Goal: Task Accomplishment & Management: Use online tool/utility

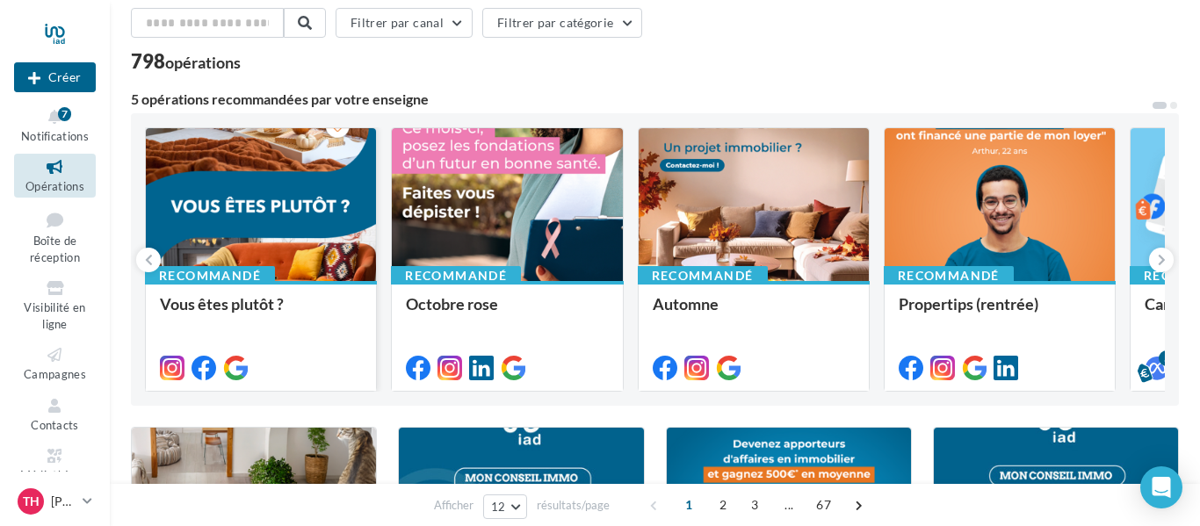
scroll to position [101, 0]
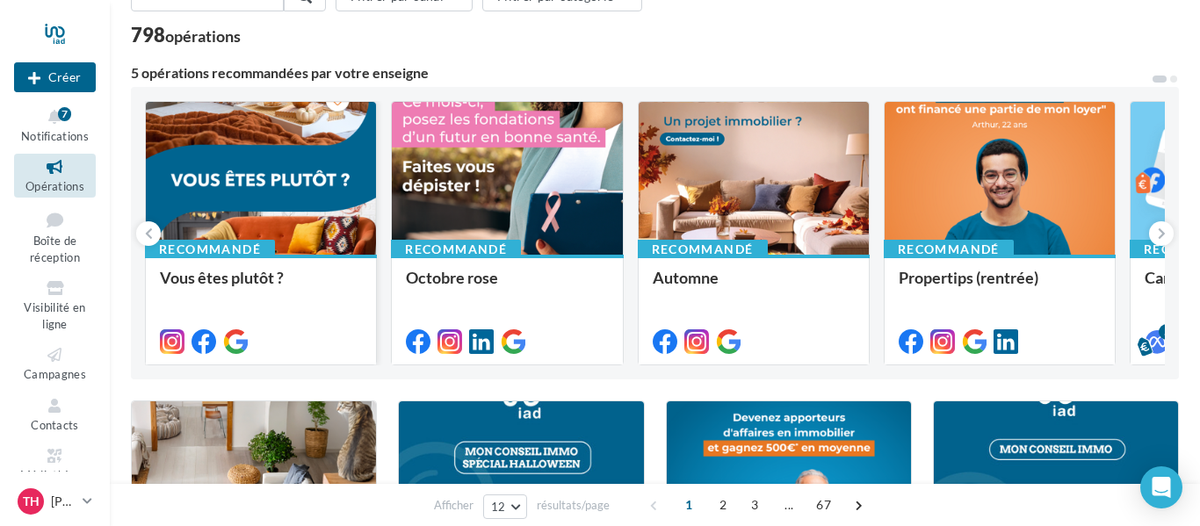
click at [351, 171] on div at bounding box center [261, 179] width 230 height 155
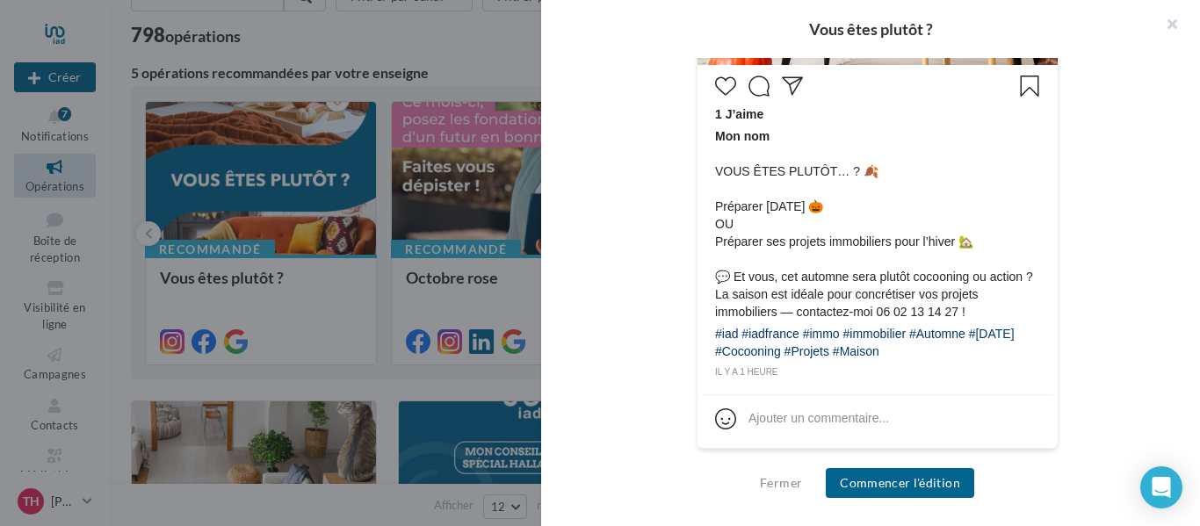
scroll to position [825, 0]
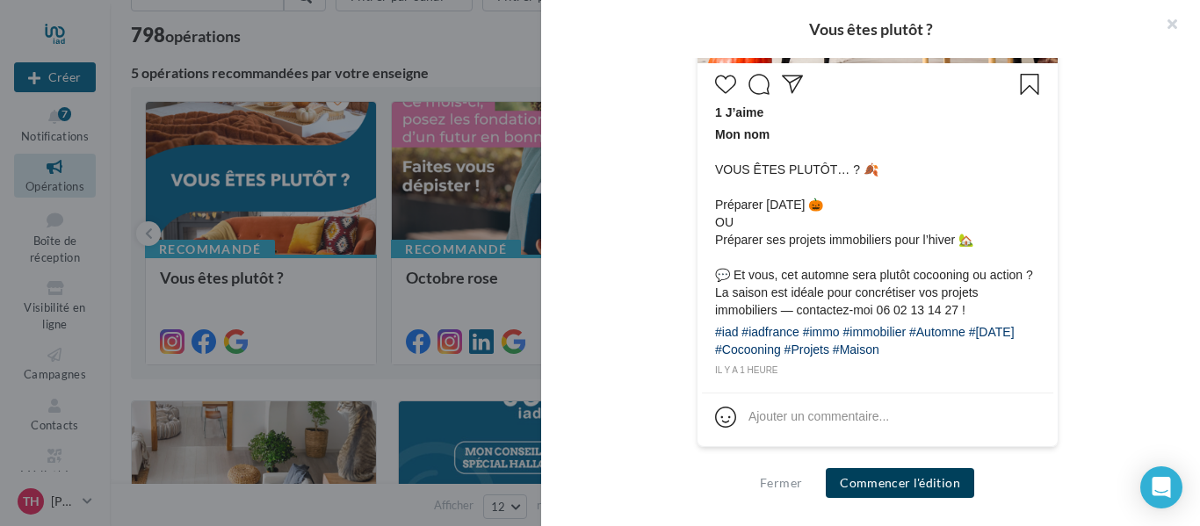
click at [886, 487] on button "Commencer l'édition" at bounding box center [900, 483] width 148 height 30
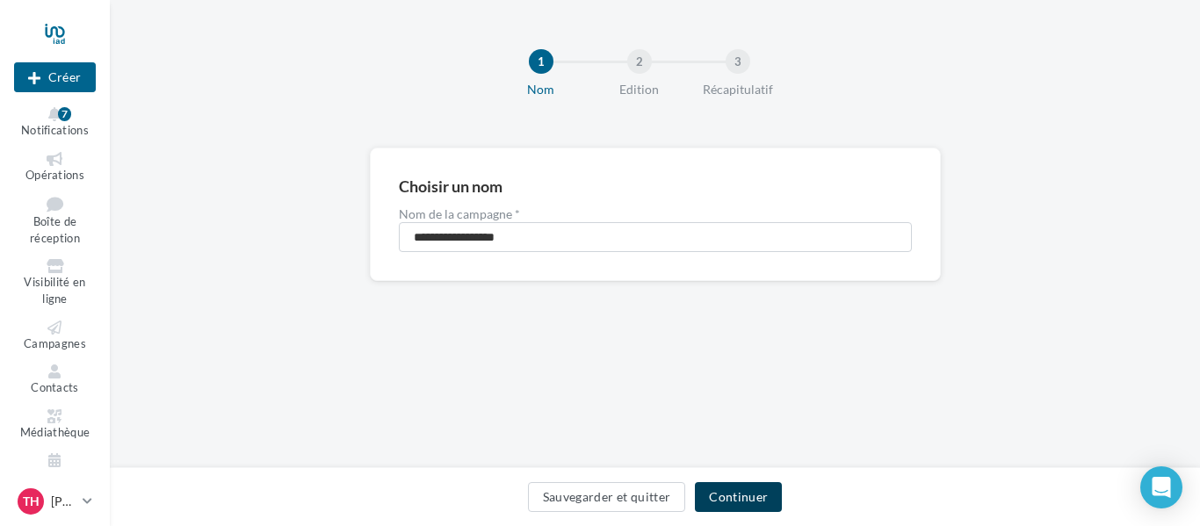
click at [741, 508] on button "Continuer" at bounding box center [738, 497] width 87 height 30
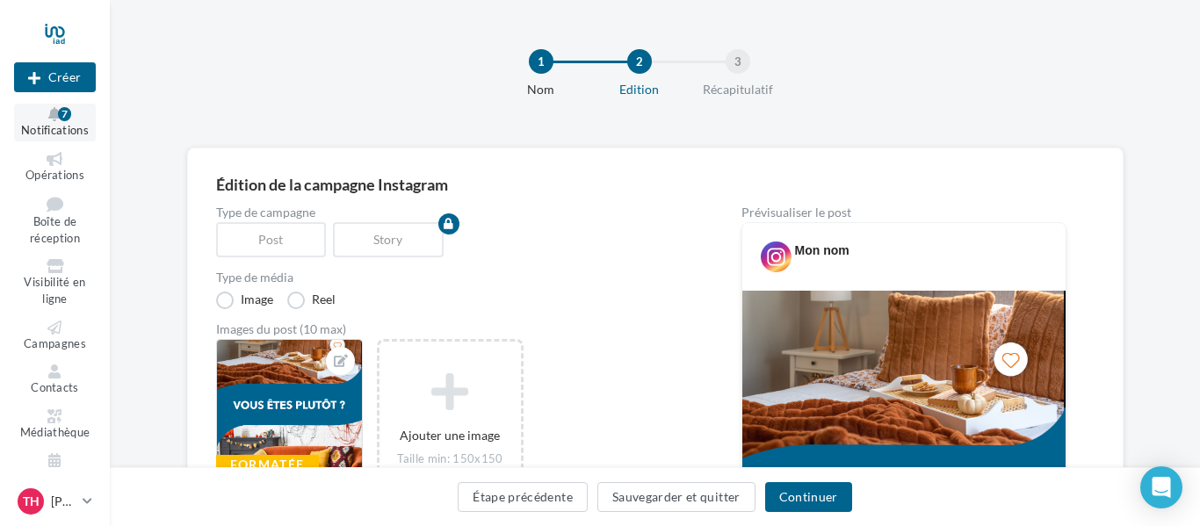
click at [54, 119] on icon at bounding box center [54, 114] width 71 height 14
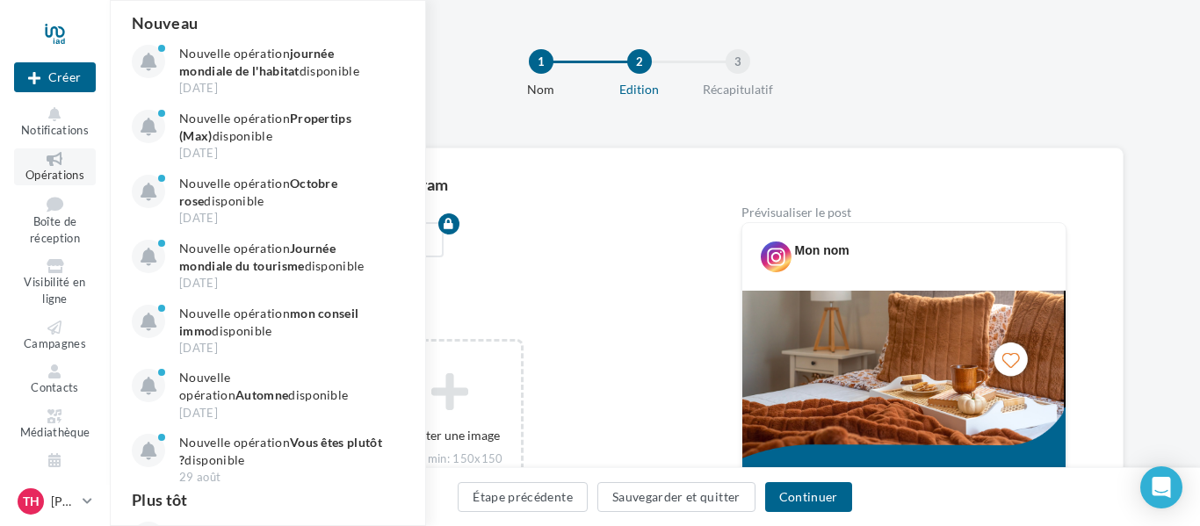
click at [60, 158] on icon at bounding box center [54, 159] width 71 height 14
